Goal: Navigation & Orientation: Find specific page/section

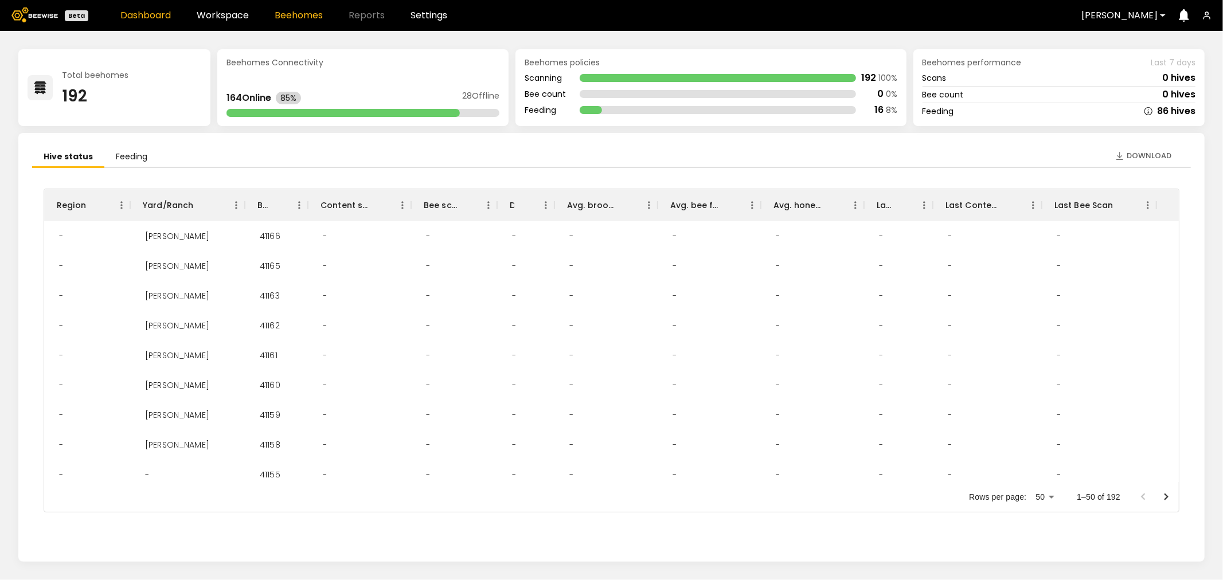
click at [308, 18] on link "Beehomes" at bounding box center [299, 15] width 48 height 9
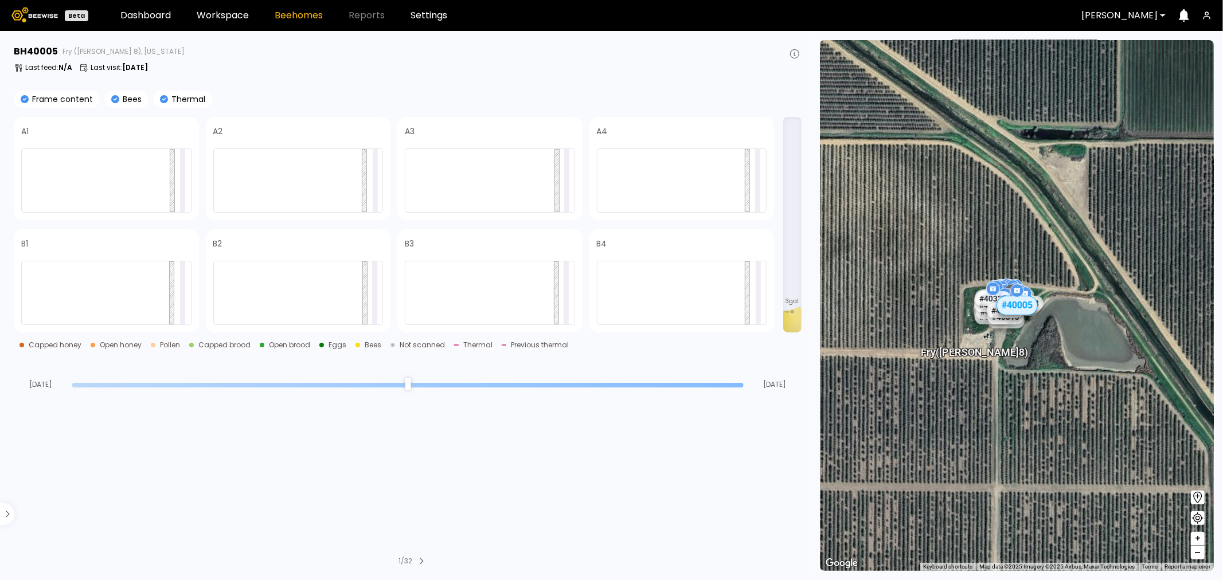
click at [225, 23] on header "Beta Dashboard Workspace Beehomes Reports Settings [PERSON_NAME]" at bounding box center [611, 15] width 1223 height 31
click at [226, 17] on link "Workspace" at bounding box center [223, 15] width 52 height 9
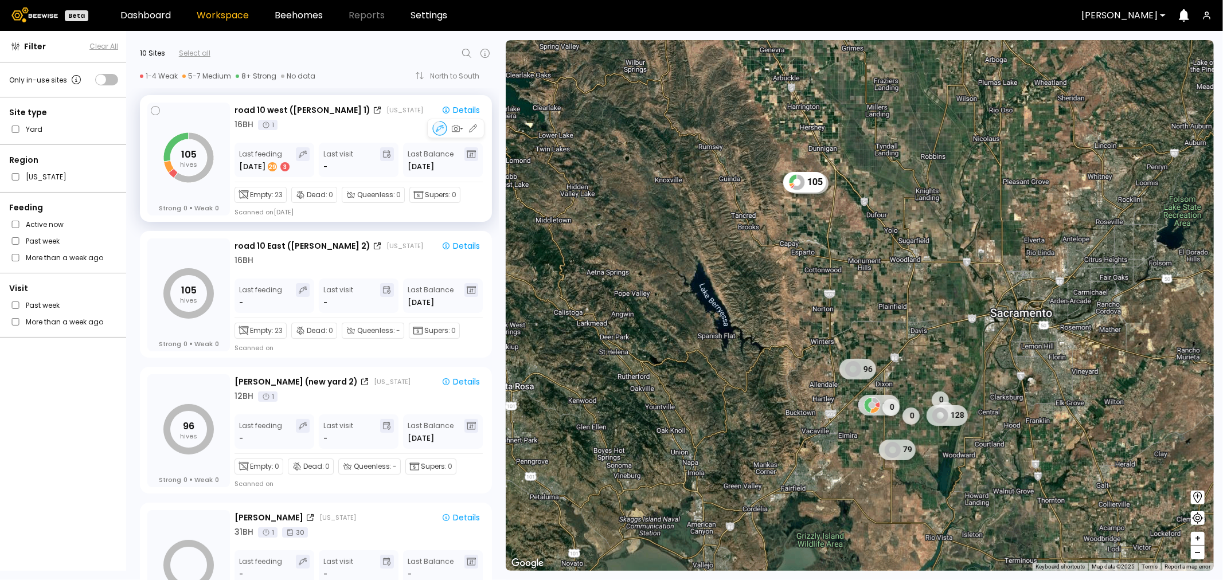
click at [306, 123] on div "16 BH 1" at bounding box center [359, 125] width 250 height 12
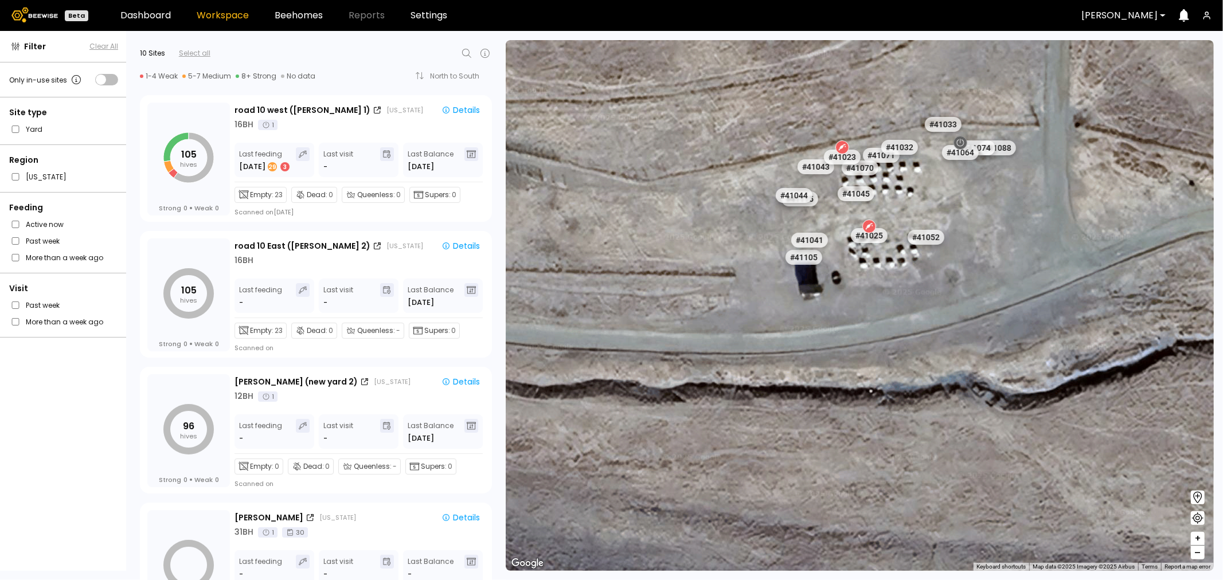
drag, startPoint x: 903, startPoint y: 175, endPoint x: 869, endPoint y: 482, distance: 308.1
click at [869, 482] on div "# 41073 # 41036 # 40069 # 40702 # 40200 # 40113 # 40306 # 40736 # 40297 # 40345…" at bounding box center [860, 305] width 708 height 531
